Goal: Task Accomplishment & Management: Manage account settings

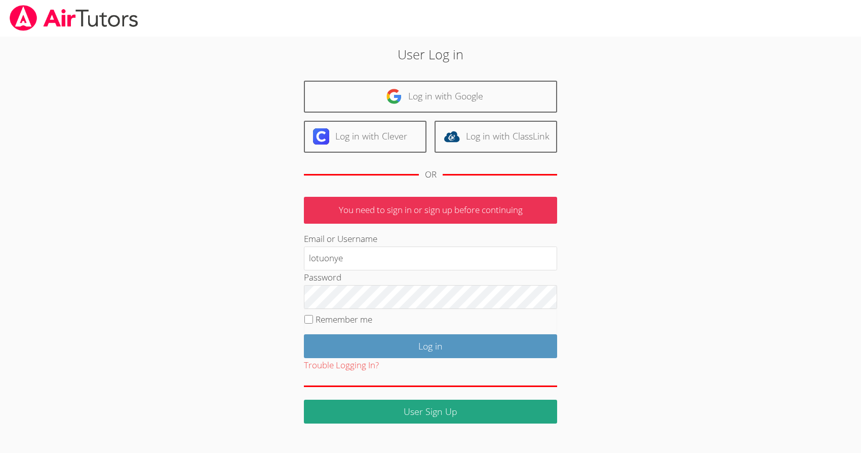
type input "lotuonye"
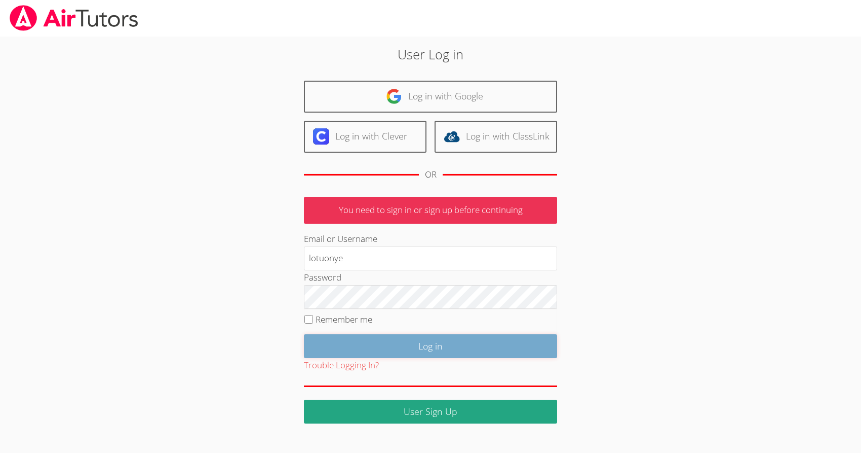
click at [324, 355] on input "Log in" at bounding box center [430, 346] width 253 height 24
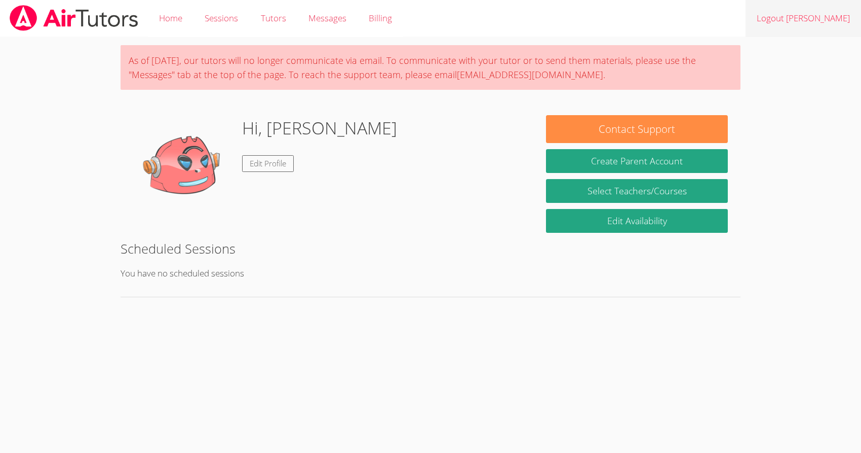
click at [842, 18] on link "Logout [PERSON_NAME]" at bounding box center [804, 18] width 116 height 37
